Goal: Task Accomplishment & Management: Complete application form

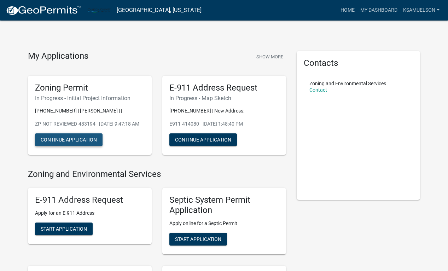
click at [81, 146] on button "Continue Application" at bounding box center [68, 139] width 67 height 13
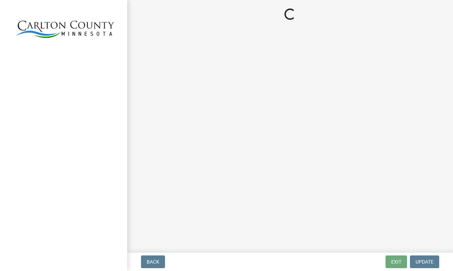
select select "33d21d3a-ebb3-419e-8315-ef7213d04586"
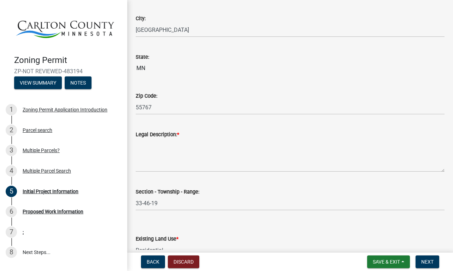
scroll to position [762, 0]
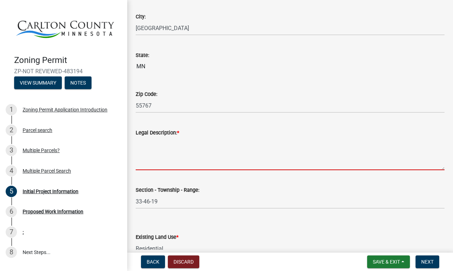
click at [162, 142] on textarea "Legal Description: *" at bounding box center [290, 153] width 309 height 33
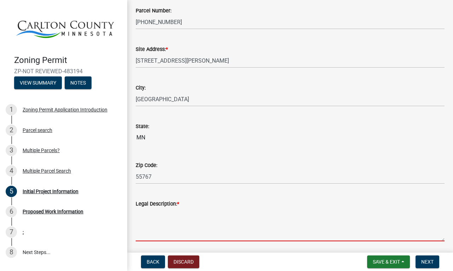
scroll to position [684, 0]
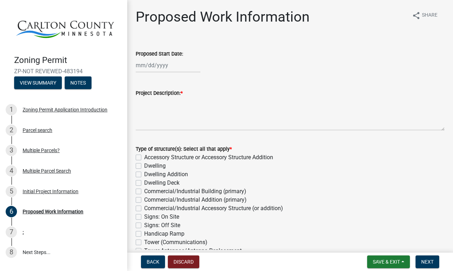
select select "10"
select select "2025"
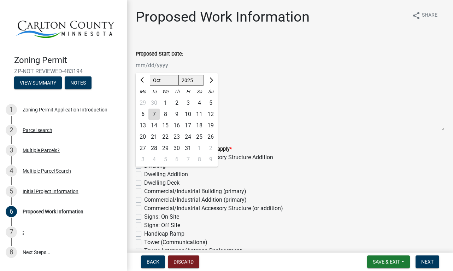
click at [149, 67] on div "Jan Feb Mar Apr May Jun Jul Aug Sep Oct Nov Dec 1525 1526 1527 1528 1529 1530 1…" at bounding box center [168, 65] width 65 height 14
click at [177, 114] on div "9" at bounding box center [176, 113] width 11 height 11
type input "10/09/2025"
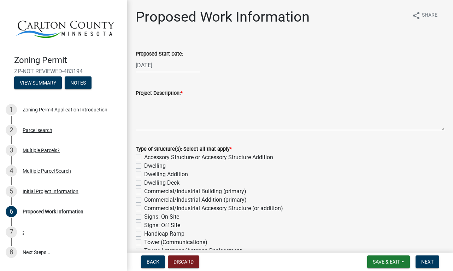
select select "10"
select select "2025"
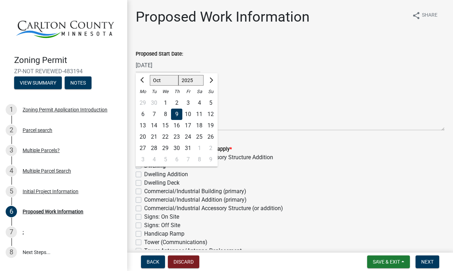
click at [172, 66] on div "10/09/2025 Jan Feb Mar Apr May Jun Jul Aug Sep Oct Nov Dec 1525 1526 1527 1528 …" at bounding box center [168, 65] width 65 height 14
click at [176, 122] on div "16" at bounding box center [176, 125] width 11 height 11
type input "10/16/2025"
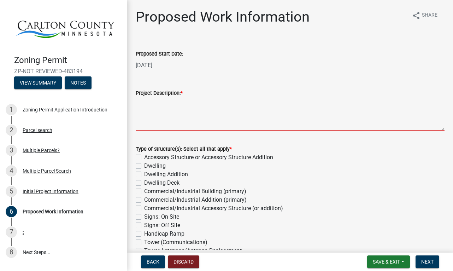
click at [168, 111] on textarea "Project Description: *" at bounding box center [290, 113] width 309 height 33
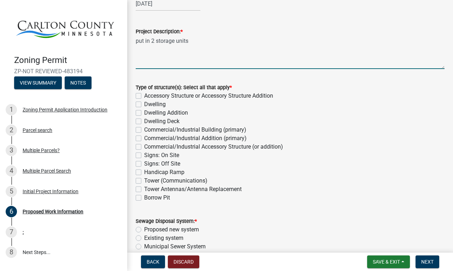
scroll to position [62, 0]
type textarea "put in 2 storage units"
click at [144, 94] on label "Accessory Structure or Accessory Structure Addition" at bounding box center [208, 95] width 129 height 8
click at [144, 94] on input "Accessory Structure or Accessory Structure Addition" at bounding box center [146, 93] width 5 height 5
checkbox input "true"
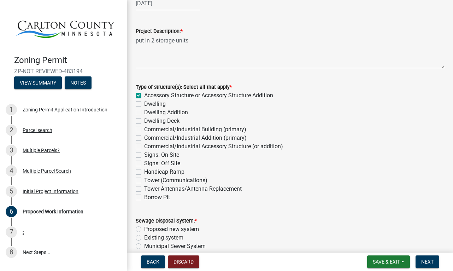
checkbox input "false"
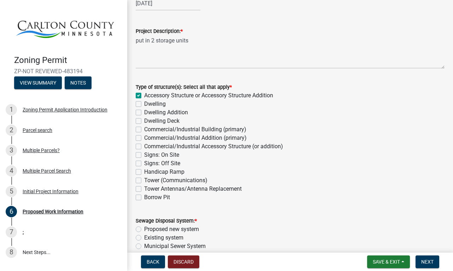
checkbox input "false"
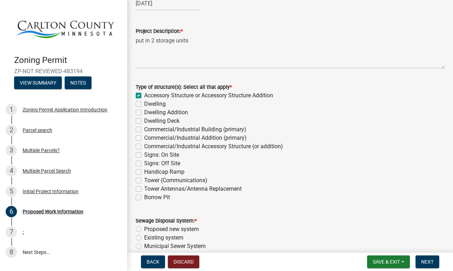
checkbox input "false"
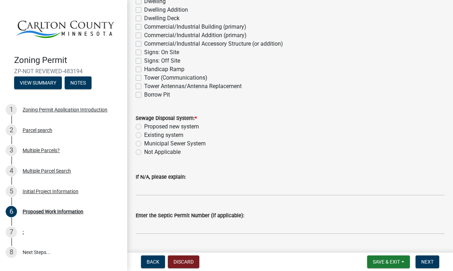
scroll to position [165, 0]
click at [144, 152] on label "Not Applicable" at bounding box center [162, 151] width 36 height 8
click at [144, 152] on input "Not Applicable" at bounding box center [146, 149] width 5 height 5
radio input "true"
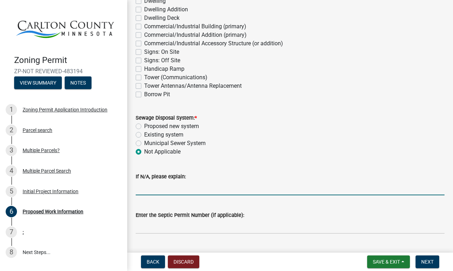
click at [152, 186] on input "If N/A, please explain:" at bounding box center [290, 188] width 309 height 14
type input "n"
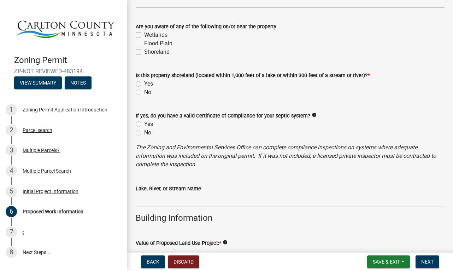
scroll to position [425, 0]
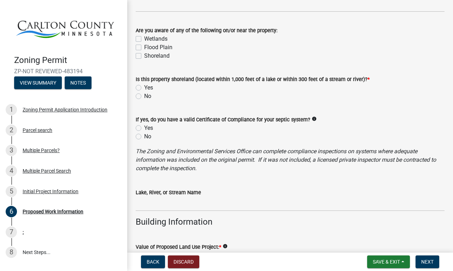
type input "Have not built on property"
click at [144, 97] on label "No" at bounding box center [147, 96] width 7 height 8
click at [144, 96] on input "No" at bounding box center [146, 94] width 5 height 5
radio input "true"
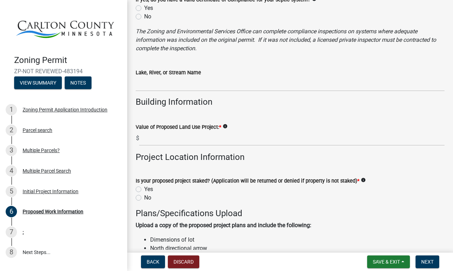
scroll to position [545, 0]
click at [195, 135] on input "text" at bounding box center [291, 138] width 305 height 14
type input "6"
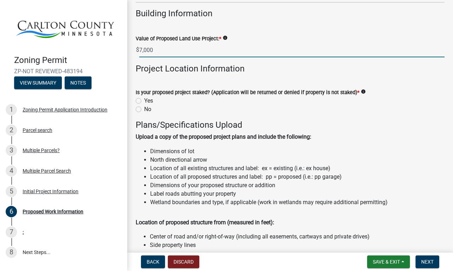
scroll to position [633, 0]
type input "7000"
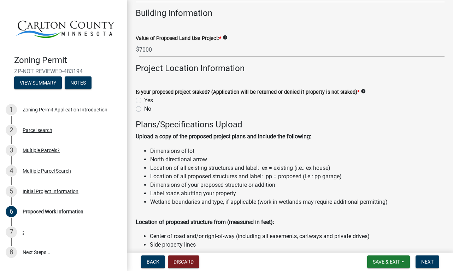
click at [144, 100] on label "Yes" at bounding box center [148, 100] width 9 height 8
click at [144, 98] on label "Yes" at bounding box center [148, 100] width 9 height 8
click at [144, 98] on input "Yes" at bounding box center [146, 98] width 5 height 5
radio input "true"
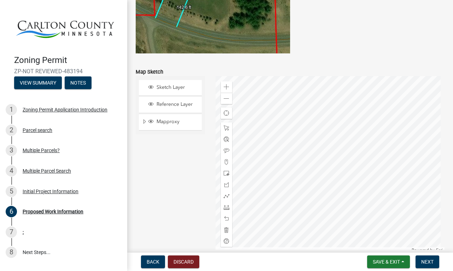
scroll to position [1409, 0]
click at [385, 260] on span "Save & Exit" at bounding box center [386, 262] width 27 height 6
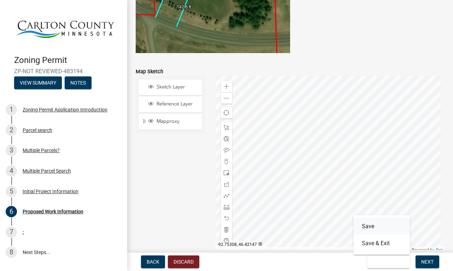
click at [373, 225] on button "Save" at bounding box center [381, 226] width 57 height 17
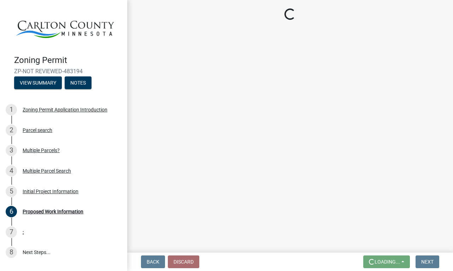
scroll to position [0, 0]
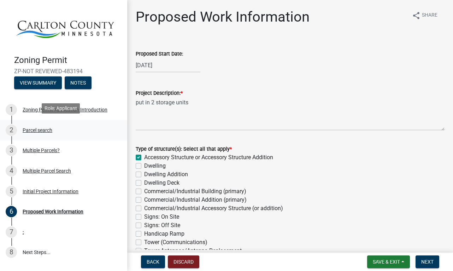
click at [39, 128] on div "Parcel search" at bounding box center [38, 130] width 30 height 5
